Goal: Contribute content: Add original content to the website for others to see

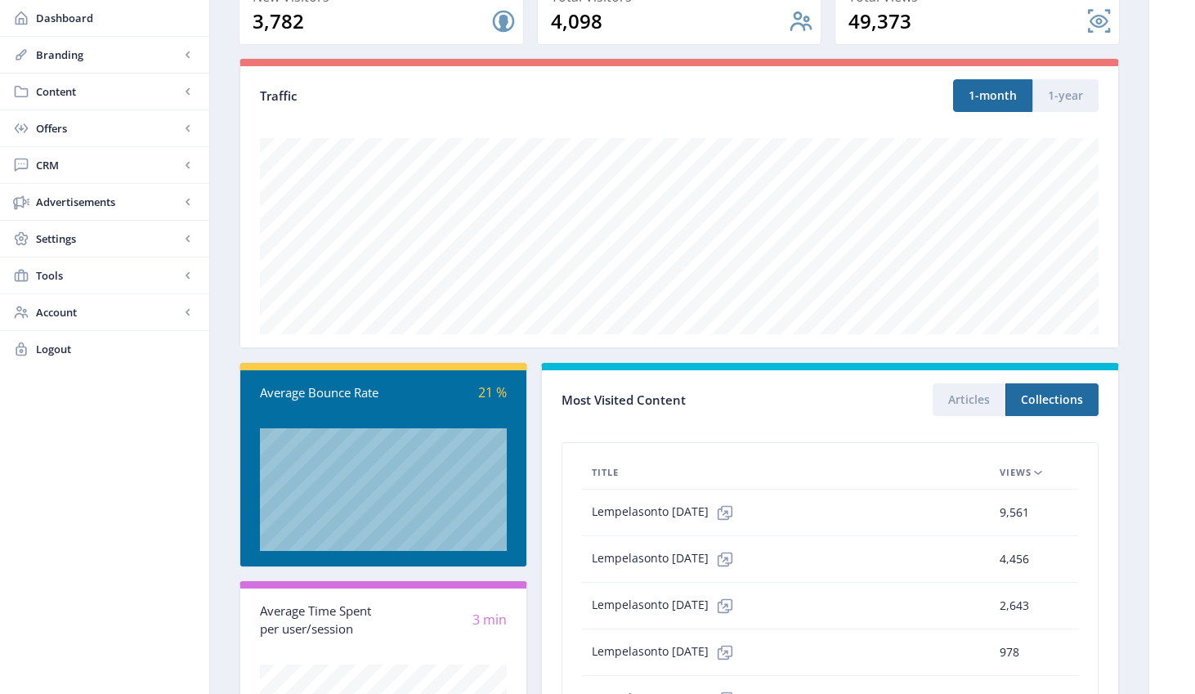
scroll to position [304, 0]
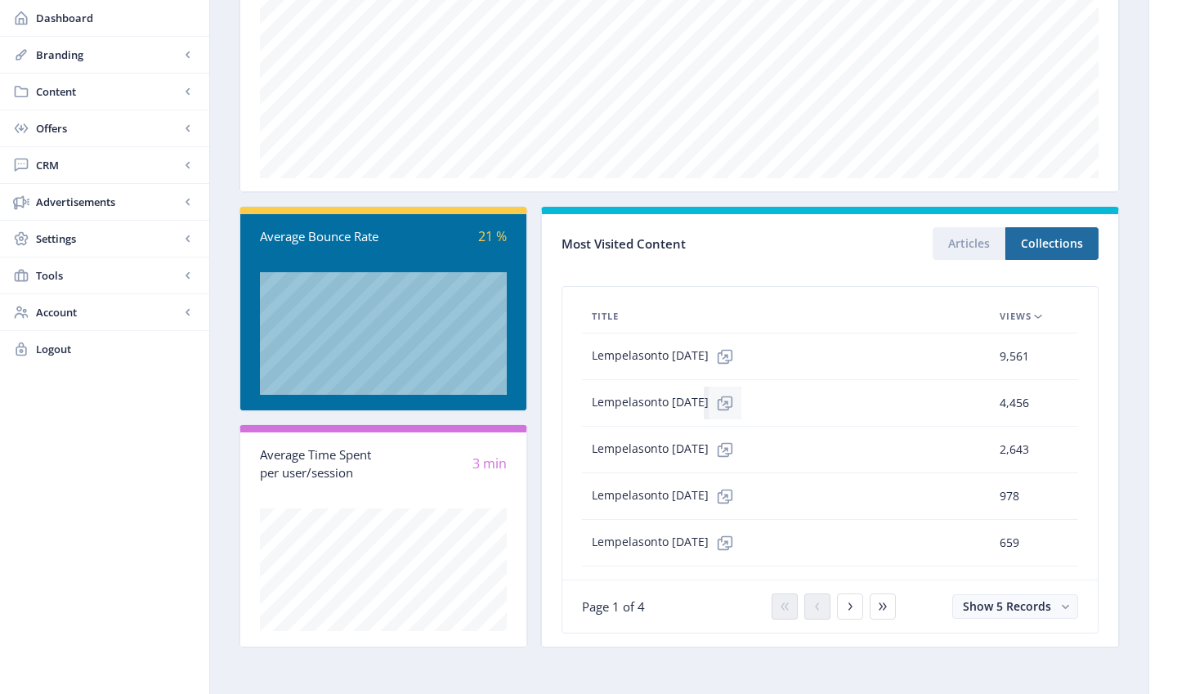
click at [733, 405] on icon at bounding box center [725, 403] width 16 height 16
click at [61, 92] on span "Content" at bounding box center [108, 91] width 144 height 16
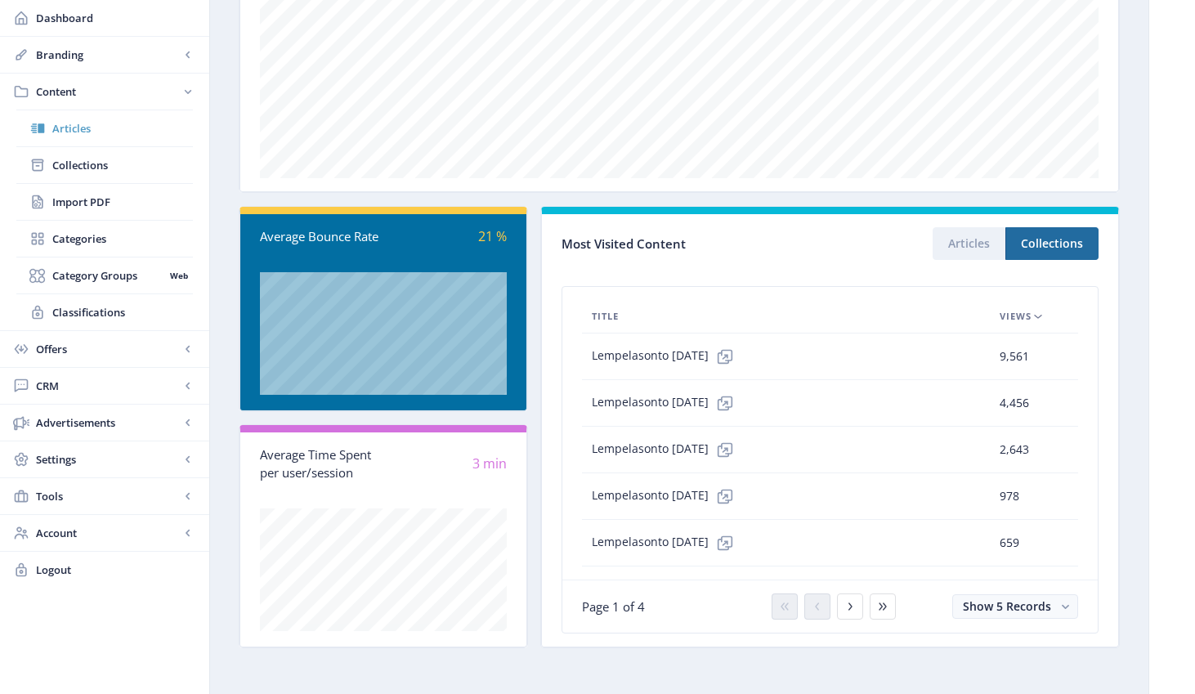
click at [64, 128] on span "Articles" at bounding box center [122, 128] width 141 height 16
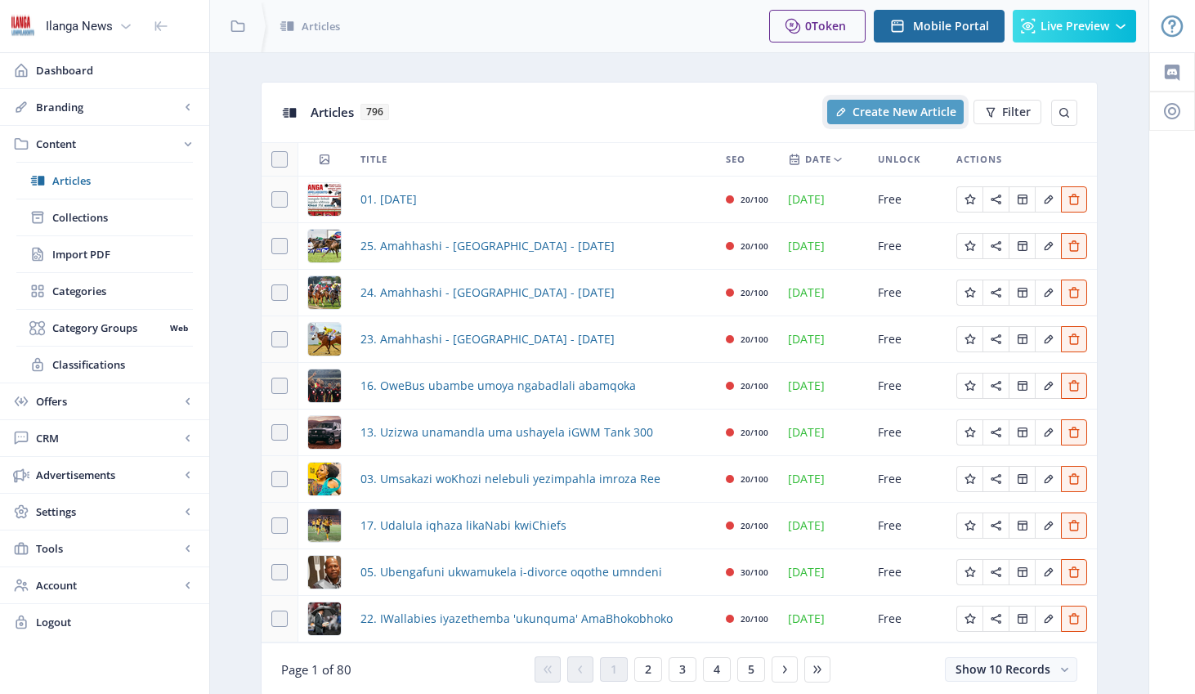
click at [854, 115] on span "Create New Article" at bounding box center [905, 111] width 104 height 13
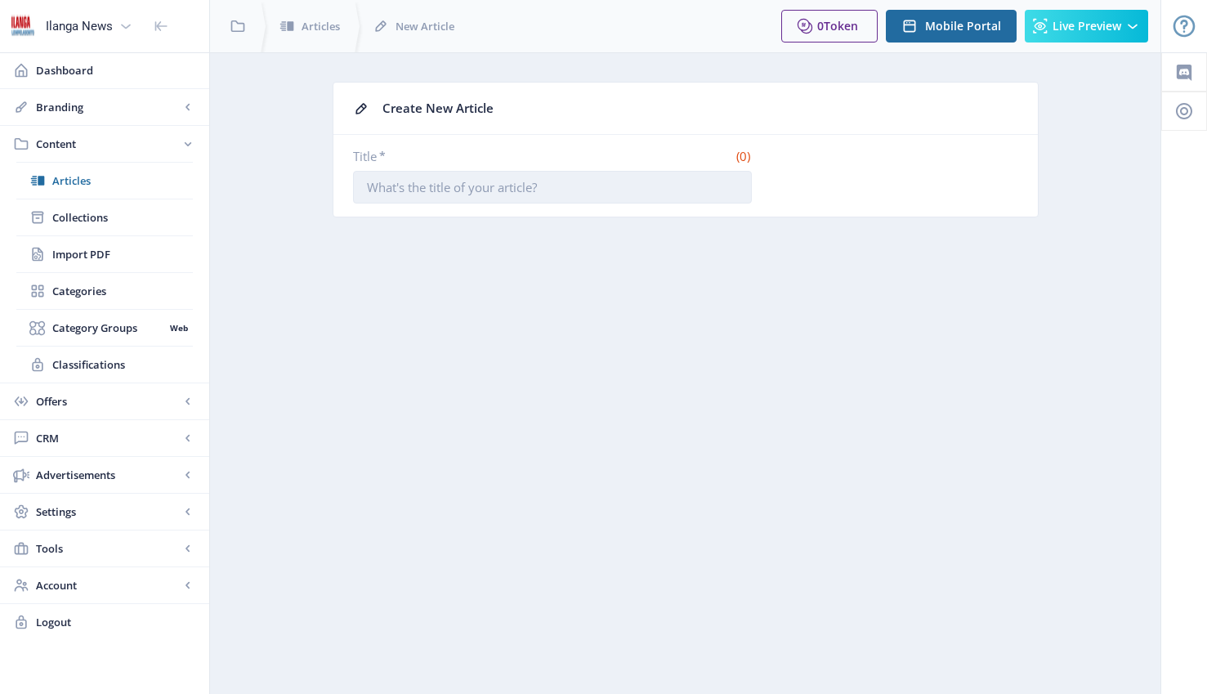
click at [437, 193] on input "Title *" at bounding box center [552, 187] width 399 height 33
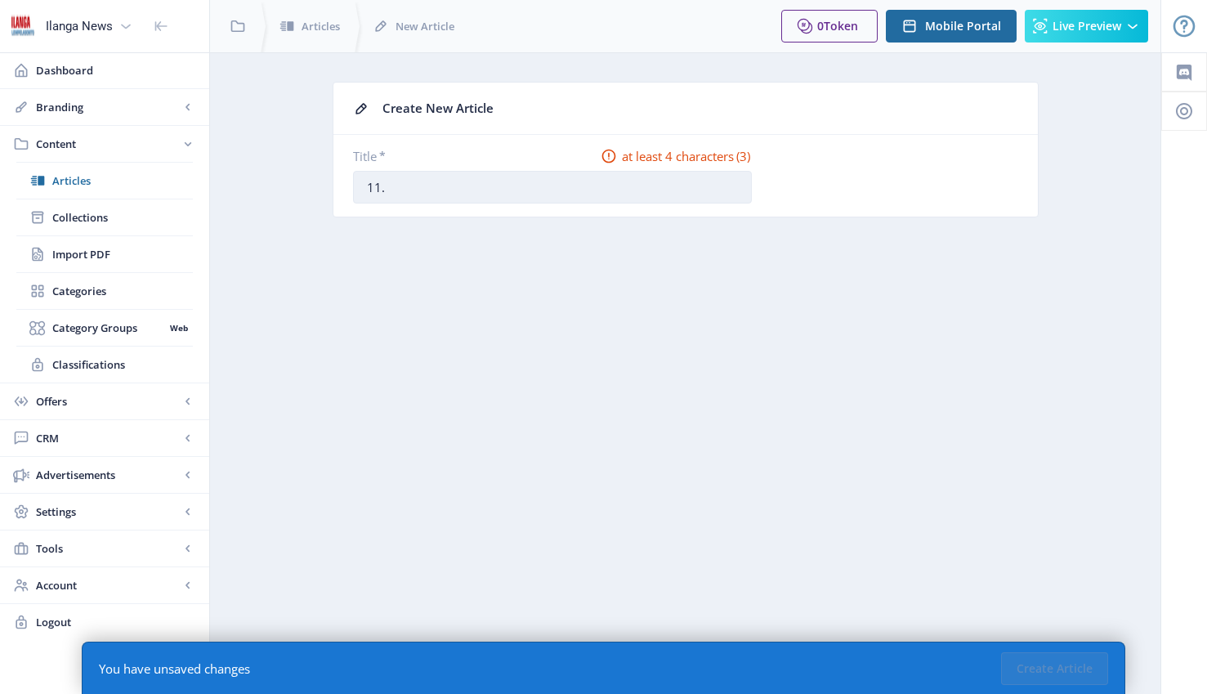
type input "11. Hhola Mntwana!"
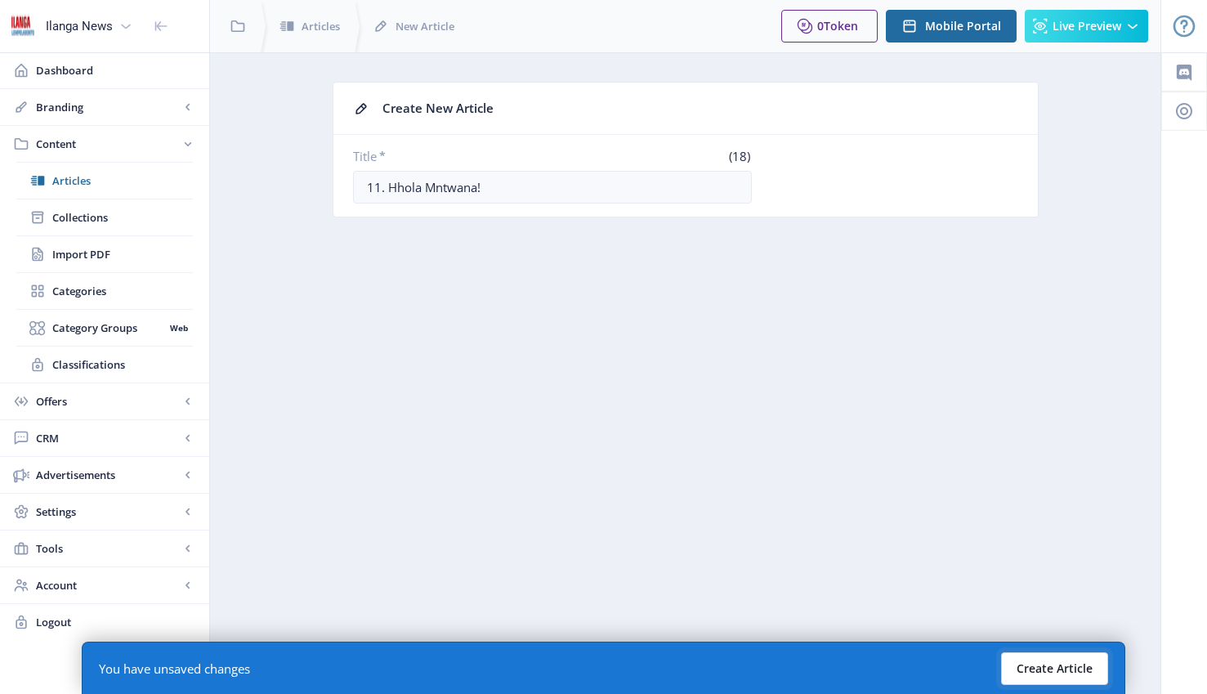
click at [946, 661] on button "Create Article" at bounding box center [1054, 668] width 107 height 33
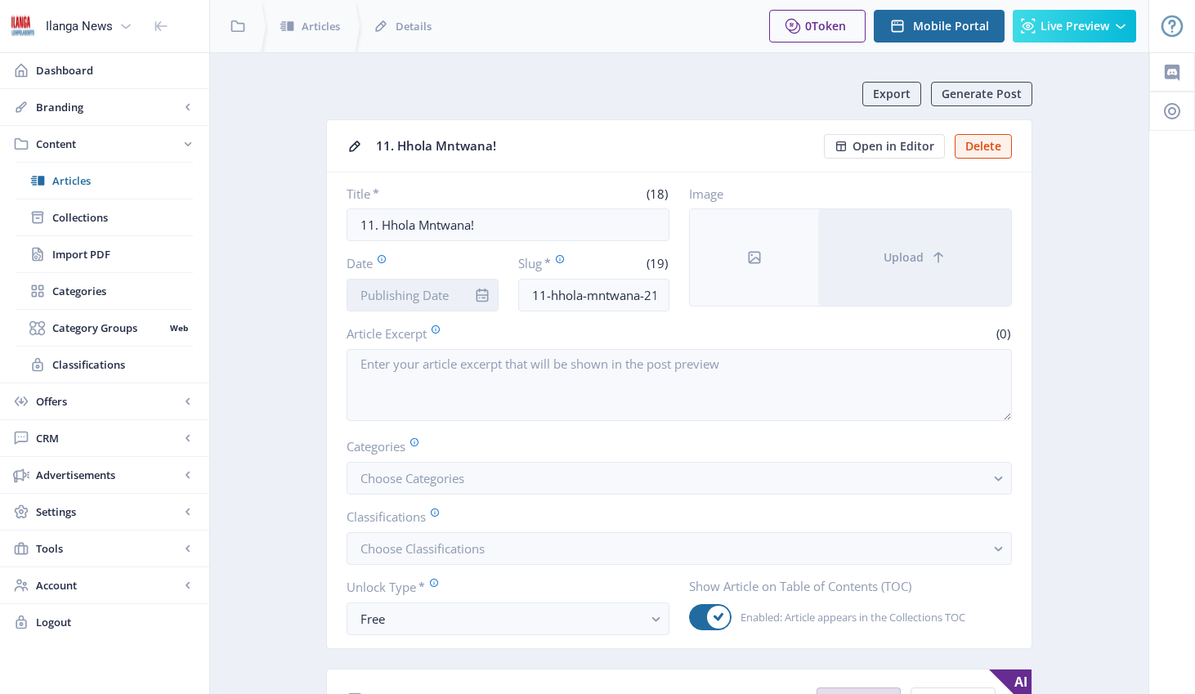
click at [412, 302] on input "Date" at bounding box center [423, 295] width 152 height 33
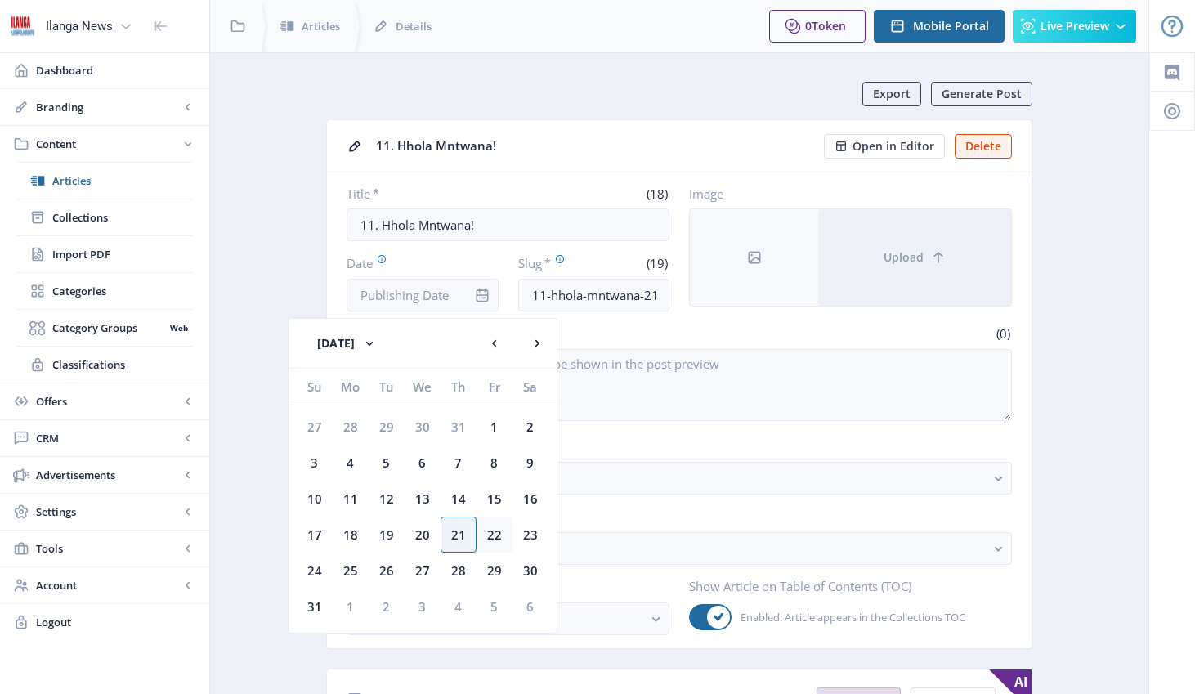
click at [495, 528] on div "22" at bounding box center [495, 535] width 36 height 36
type input "[DATE]"
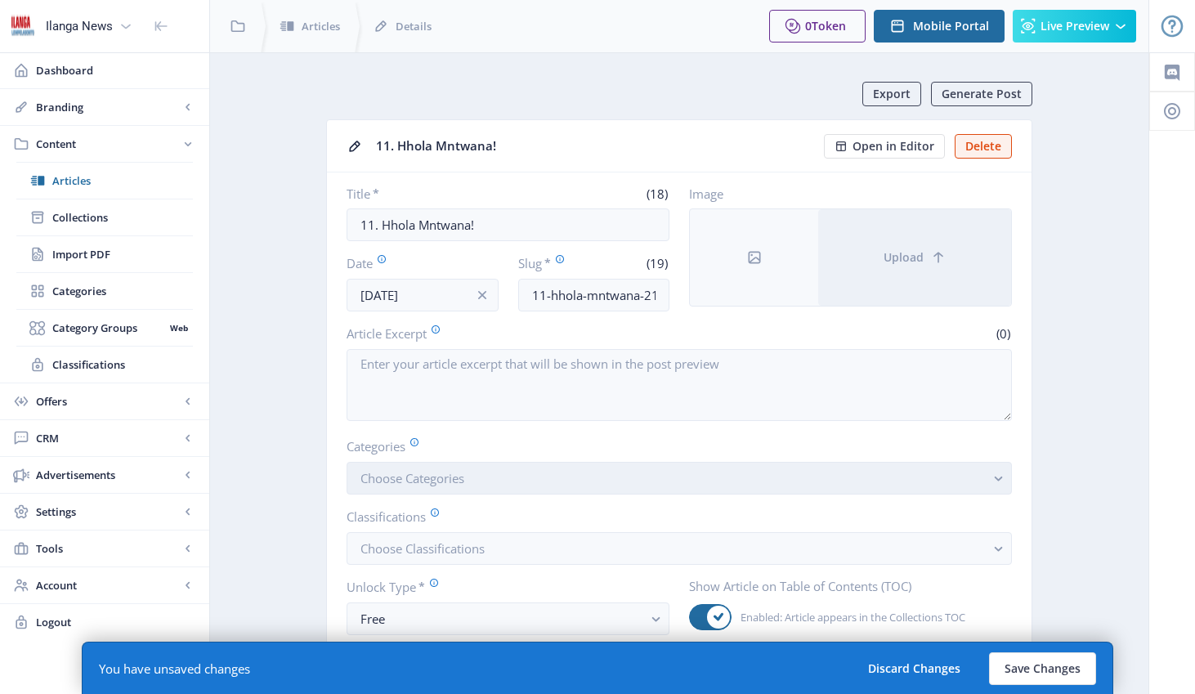
click at [402, 475] on span "Choose Categories" at bounding box center [413, 478] width 104 height 16
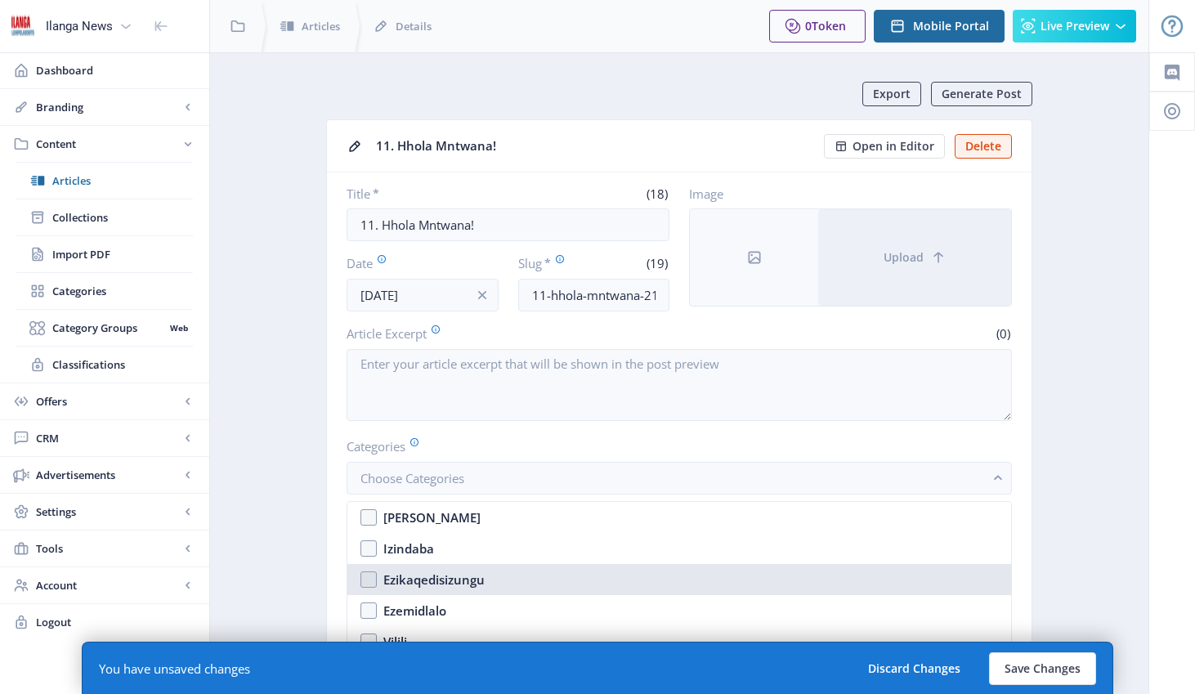
click at [376, 579] on nb-option "Ezikaqedisizungu" at bounding box center [679, 579] width 664 height 31
checkbox input "true"
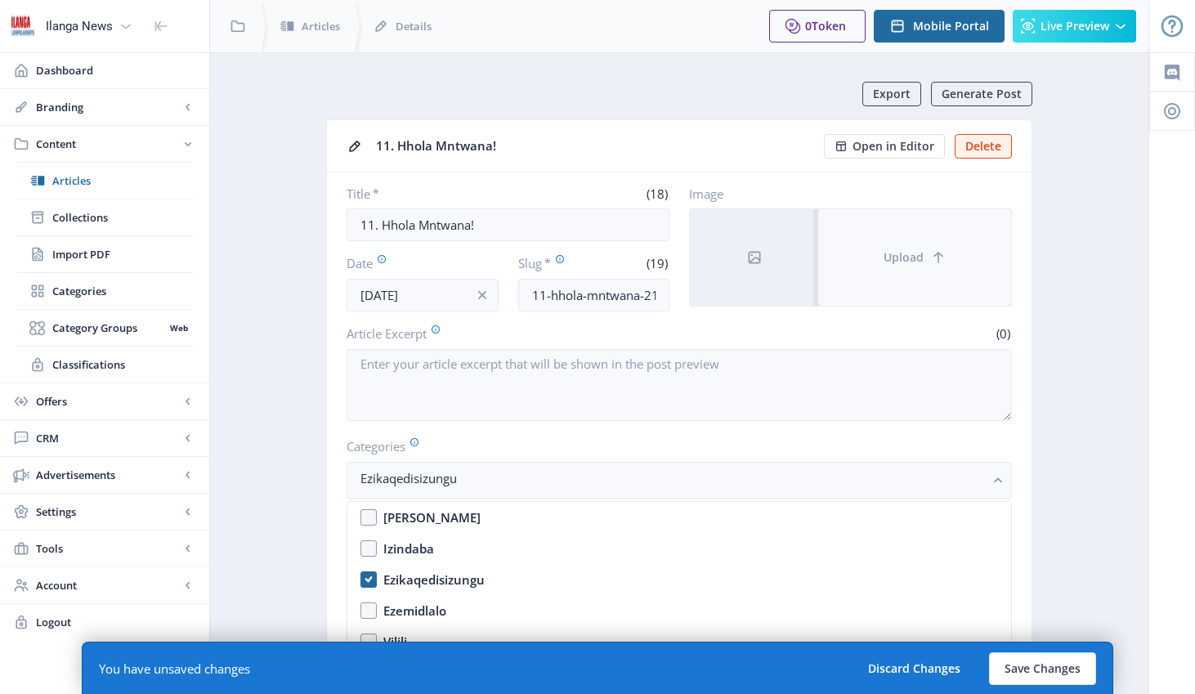
click at [936, 263] on icon at bounding box center [938, 257] width 16 height 16
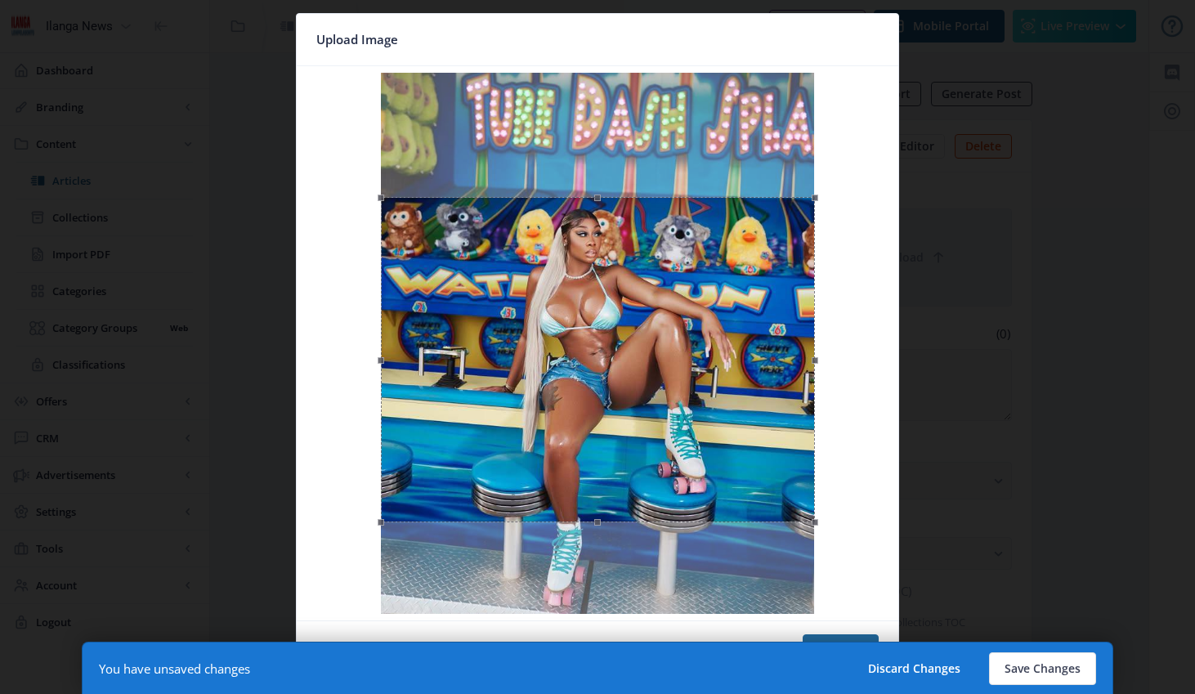
drag, startPoint x: 612, startPoint y: 208, endPoint x: 602, endPoint y: 333, distance: 124.7
click at [602, 333] on div at bounding box center [598, 359] width 434 height 325
click at [833, 638] on button "Confirm" at bounding box center [841, 650] width 76 height 33
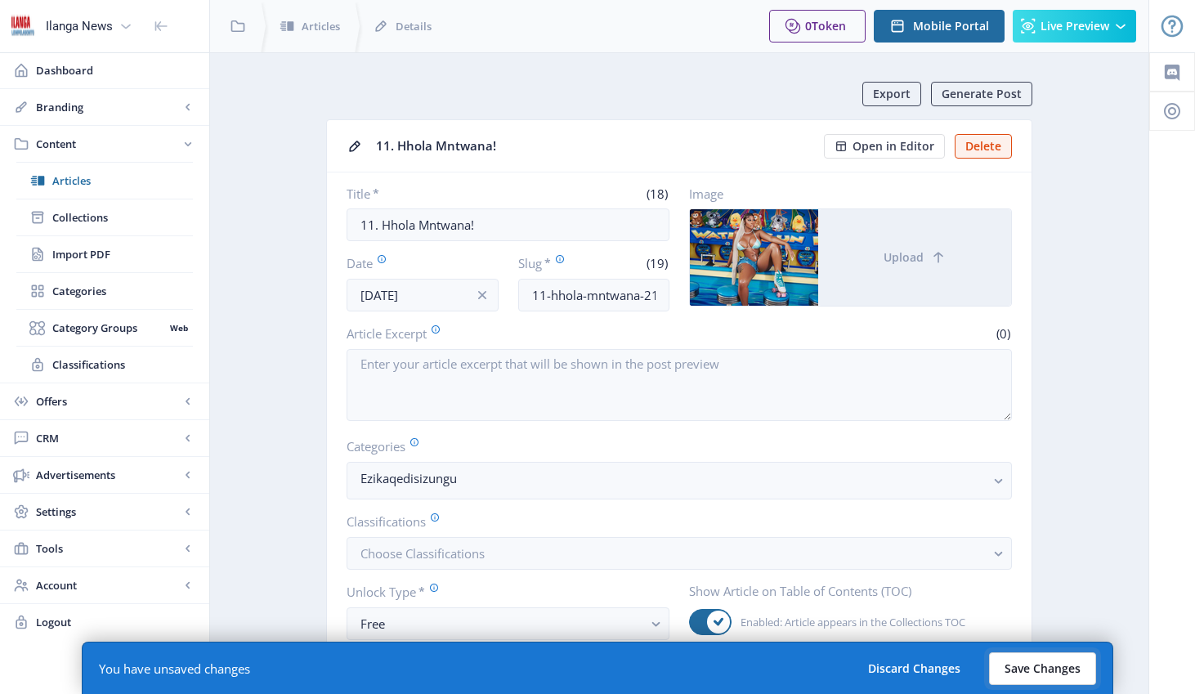
click at [946, 670] on button "Save Changes" at bounding box center [1042, 668] width 107 height 33
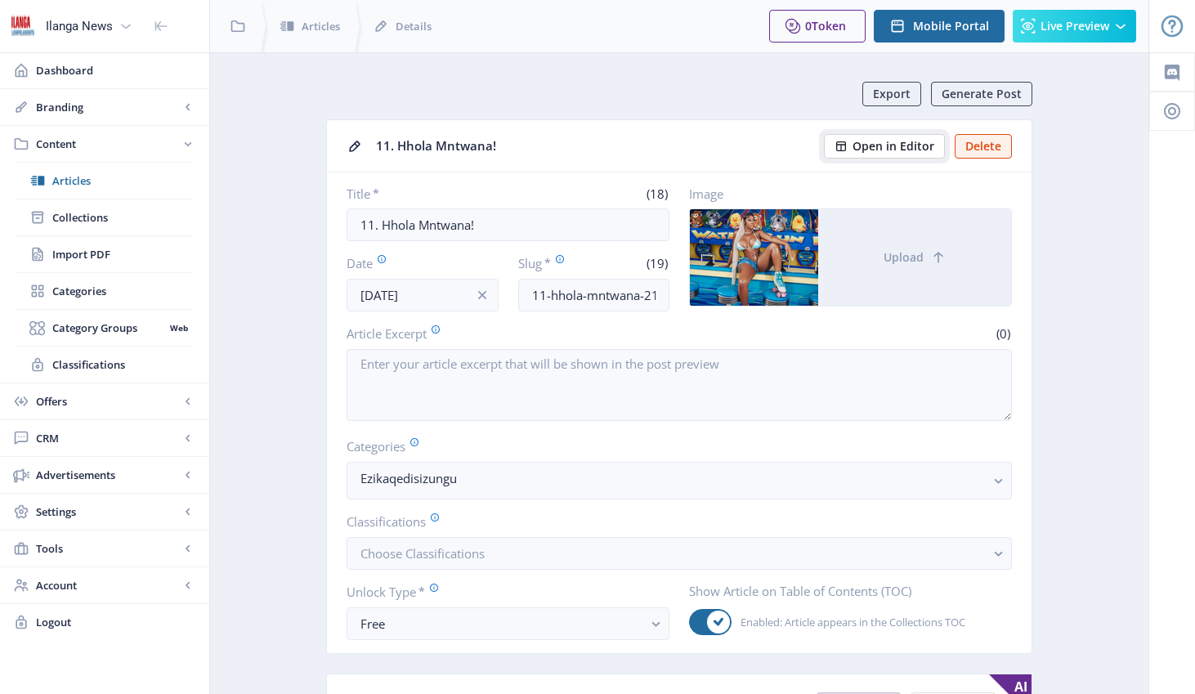
click at [924, 148] on span "Open in Editor" at bounding box center [894, 146] width 82 height 13
